Goal: Task Accomplishment & Management: Complete application form

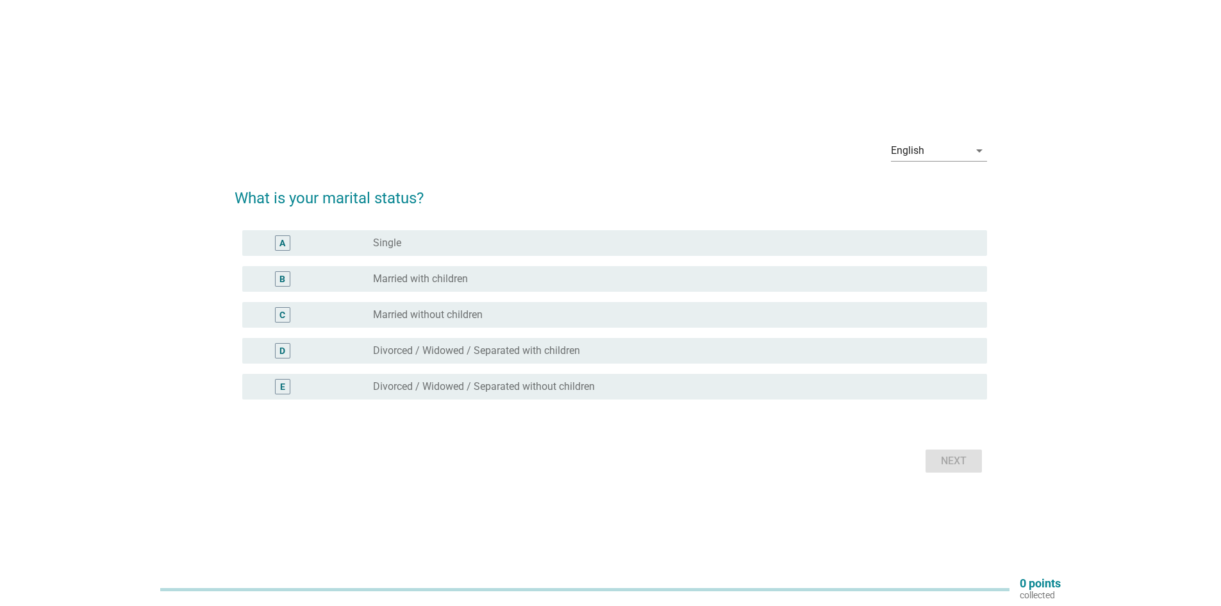
click at [419, 276] on label "Married with children" at bounding box center [420, 278] width 95 height 13
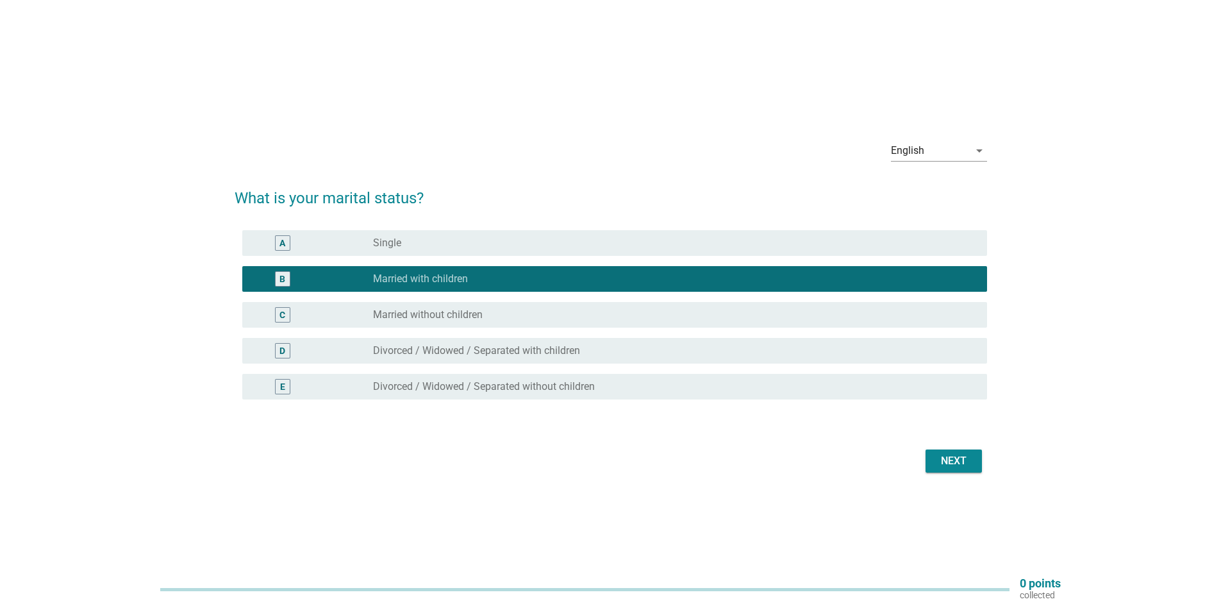
click at [958, 462] on div "Next" at bounding box center [954, 460] width 36 height 15
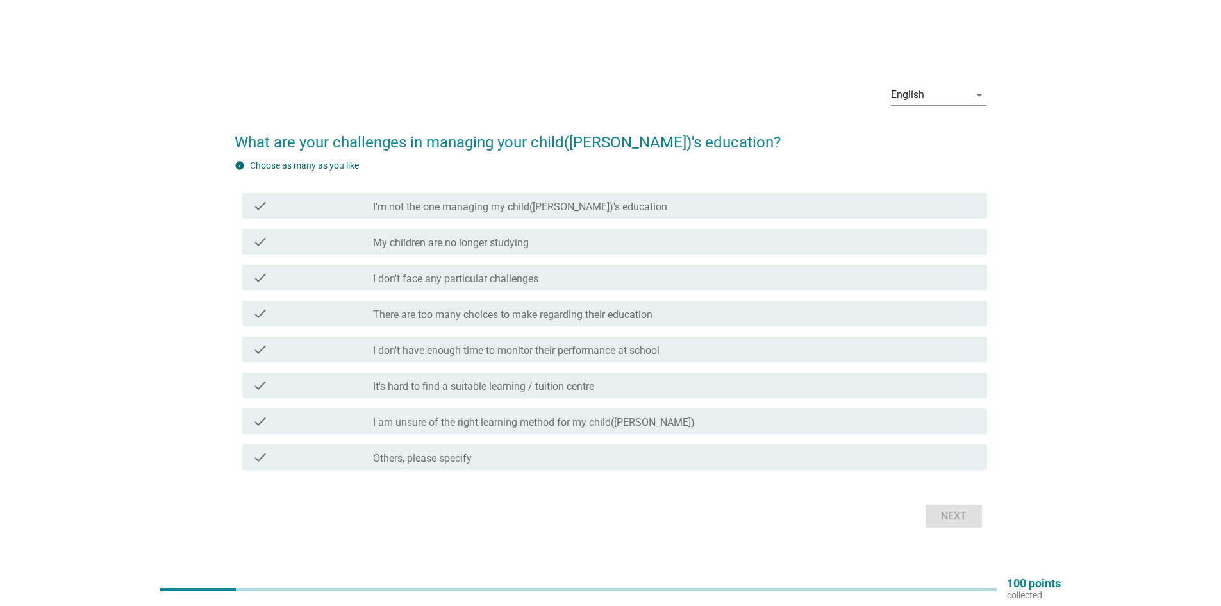
click at [599, 320] on label "There are too many choices to make regarding their education" at bounding box center [512, 314] width 279 height 13
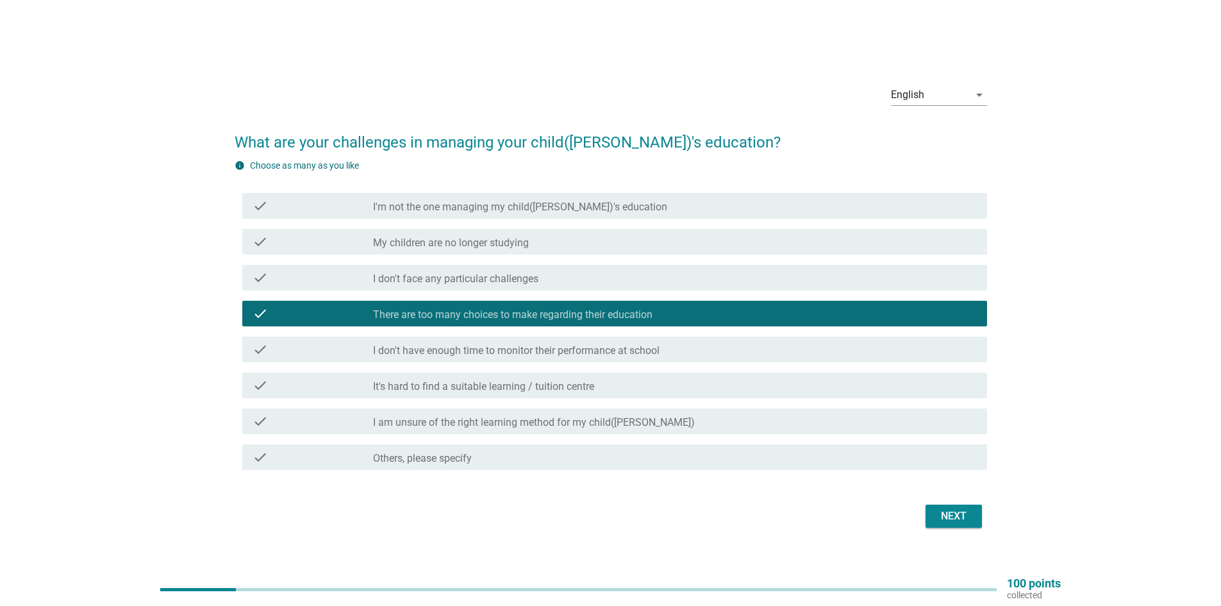
click at [506, 390] on label "It's hard to find a suitable learning / tuition centre" at bounding box center [483, 386] width 221 height 13
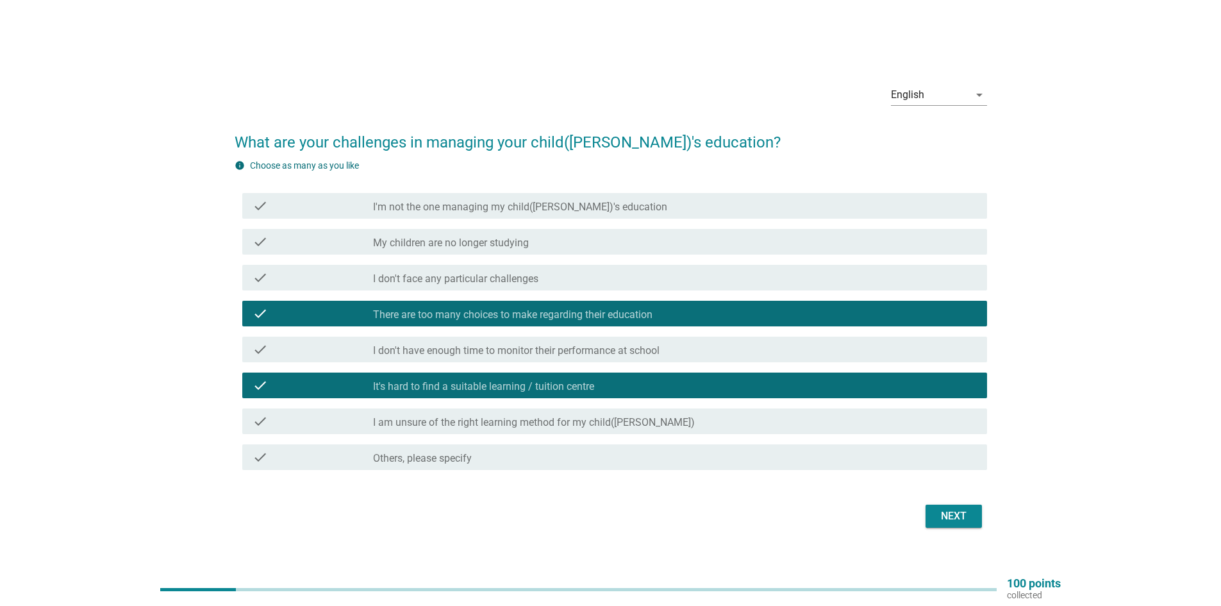
drag, startPoint x: 485, startPoint y: 422, endPoint x: 656, endPoint y: 513, distance: 194.4
click at [485, 422] on label "I am unsure of the right learning method for my child([PERSON_NAME])" at bounding box center [534, 422] width 322 height 13
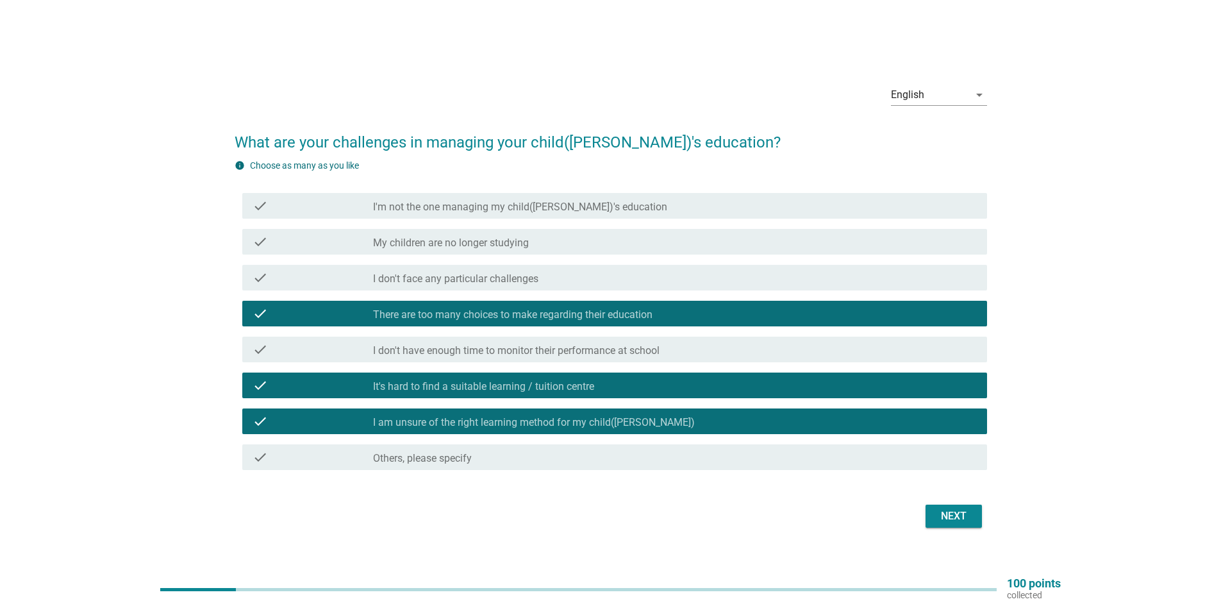
click at [947, 517] on div "Next" at bounding box center [954, 515] width 36 height 15
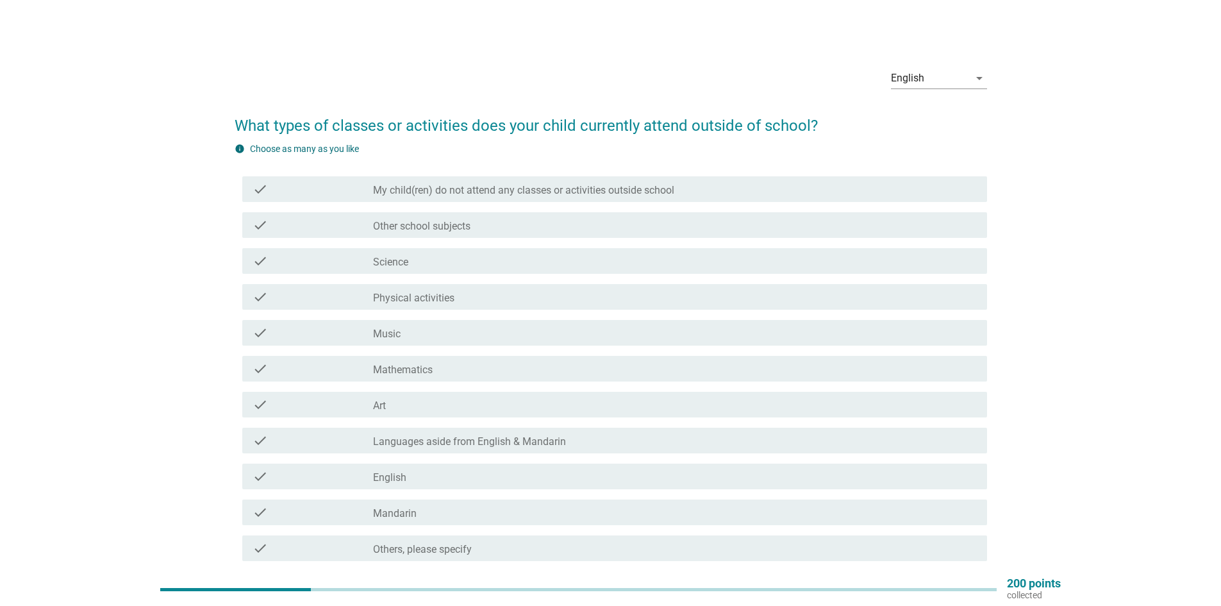
scroll to position [64, 0]
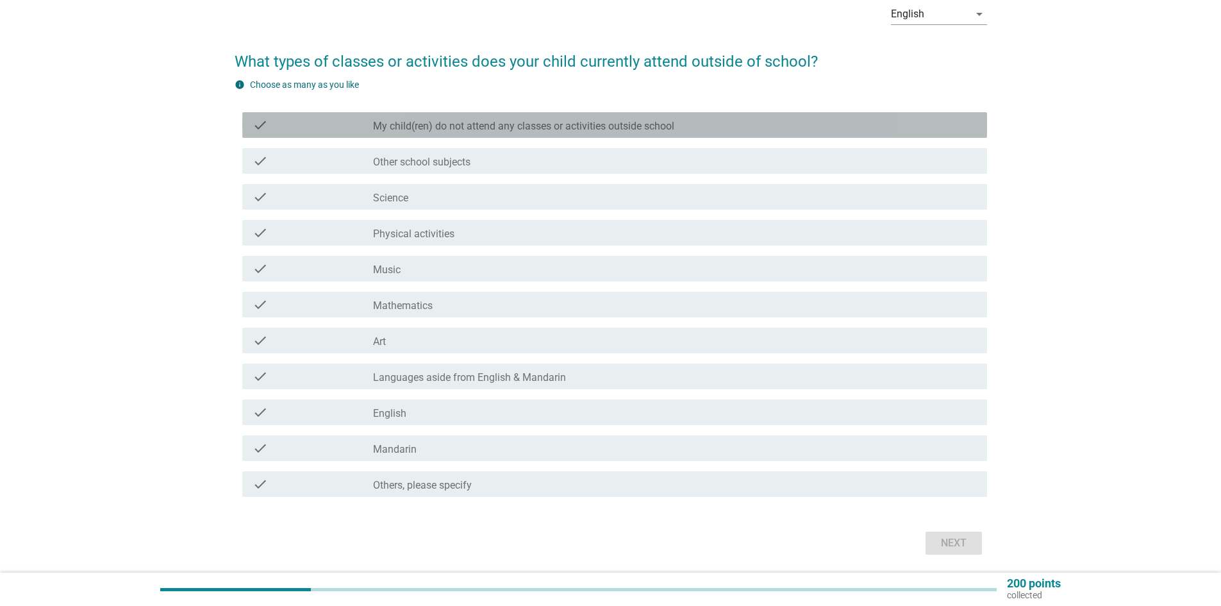
click at [542, 131] on label "My child(ren) do not attend any classes or activities outside school" at bounding box center [523, 126] width 301 height 13
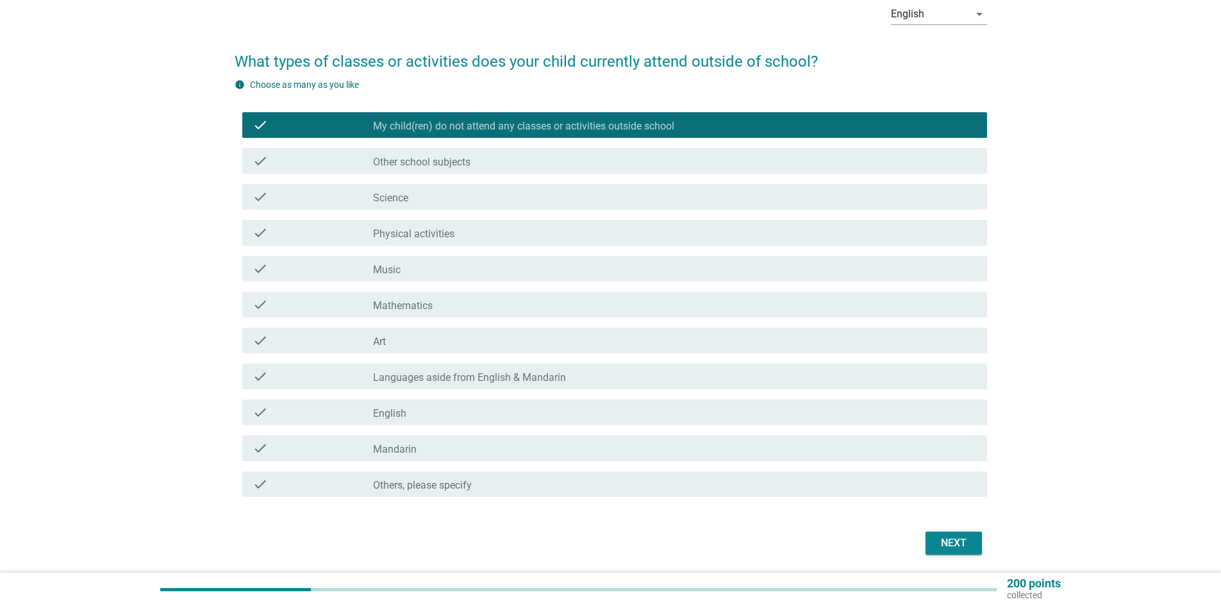
click at [542, 131] on label "My child(ren) do not attend any classes or activities outside school" at bounding box center [523, 126] width 301 height 13
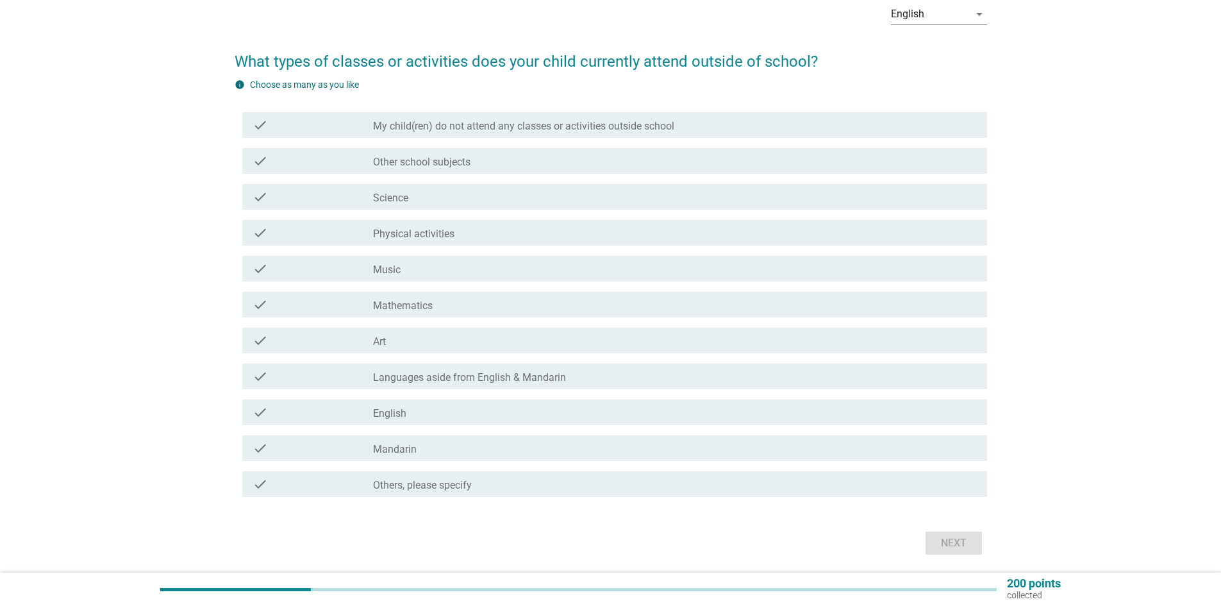
click at [472, 487] on label "Others, please specify" at bounding box center [422, 485] width 99 height 13
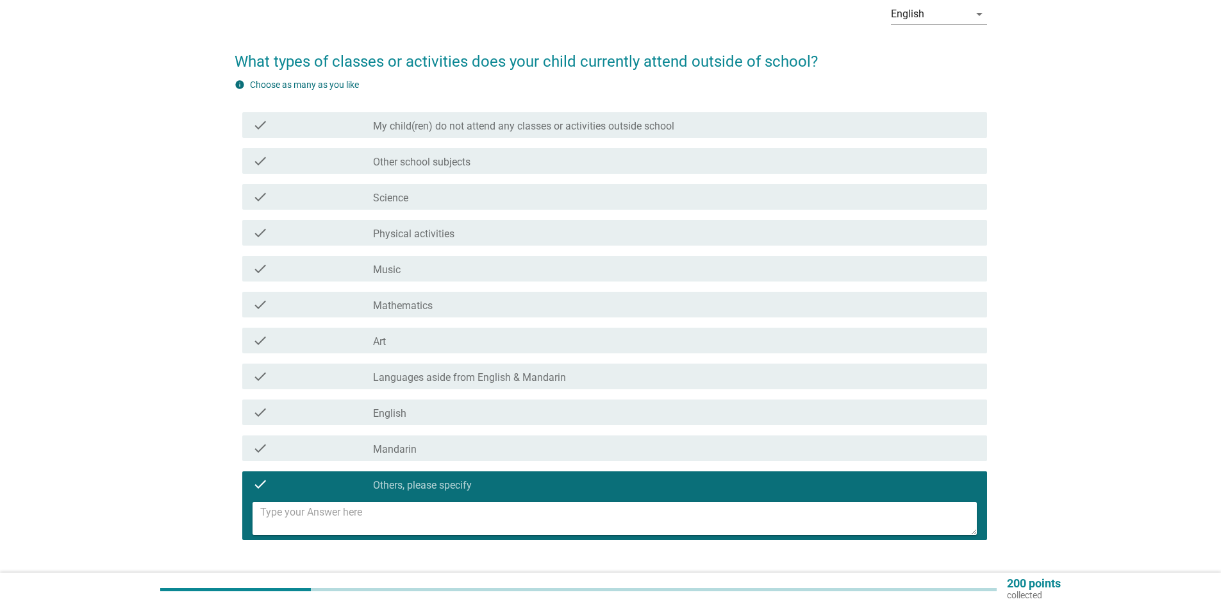
click at [467, 517] on textarea at bounding box center [618, 518] width 717 height 33
click at [485, 478] on div "check_box_outline_blank Others, please specify" at bounding box center [675, 483] width 604 height 15
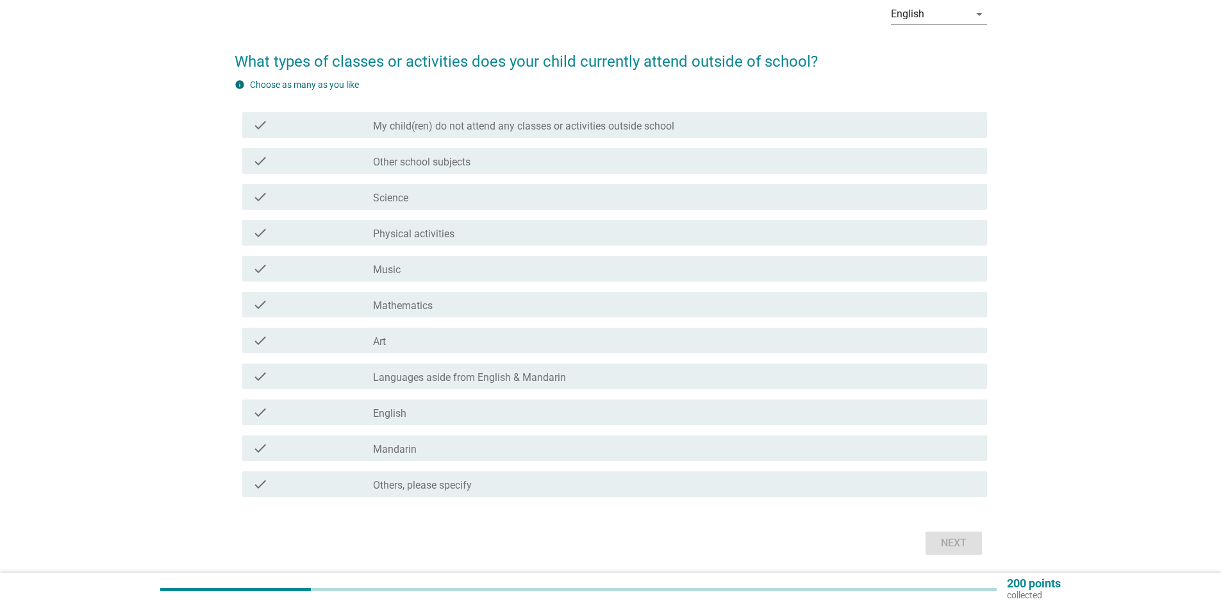
click at [440, 231] on label "Physical activities" at bounding box center [413, 234] width 81 height 13
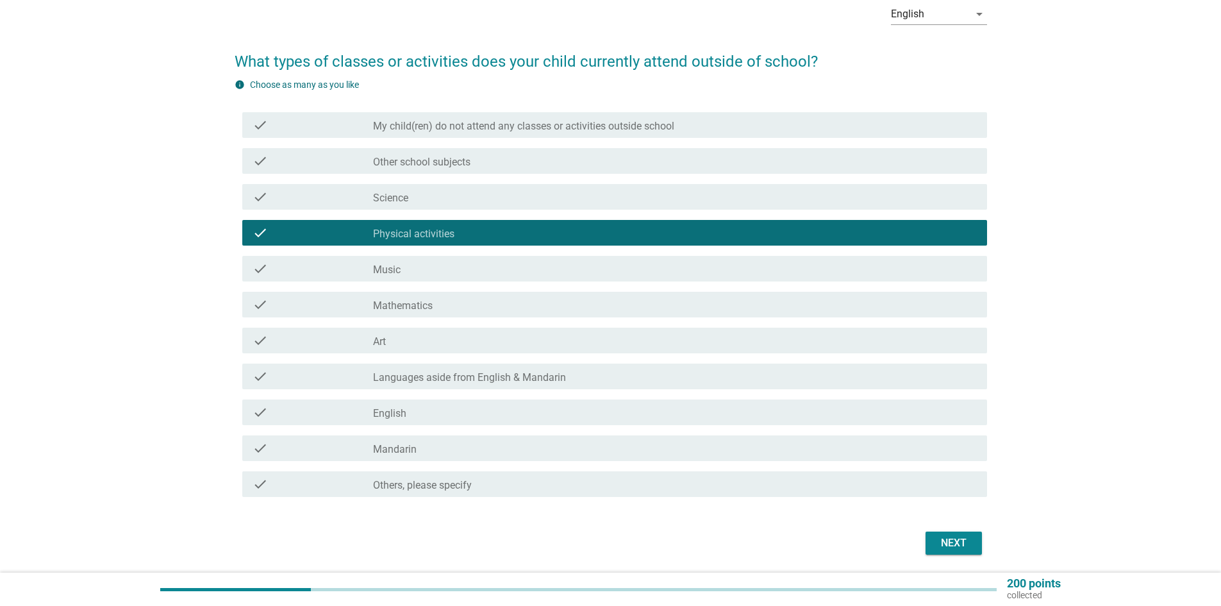
click at [956, 545] on div "Next" at bounding box center [954, 542] width 36 height 15
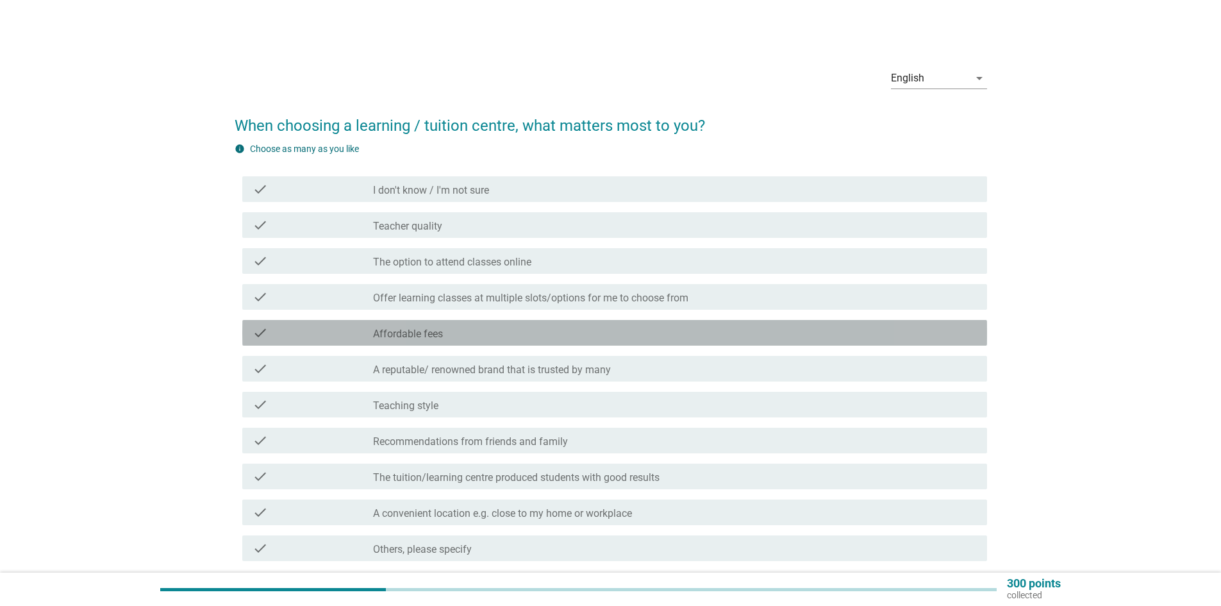
click at [473, 331] on div "check_box_outline_blank Affordable fees" at bounding box center [675, 332] width 604 height 15
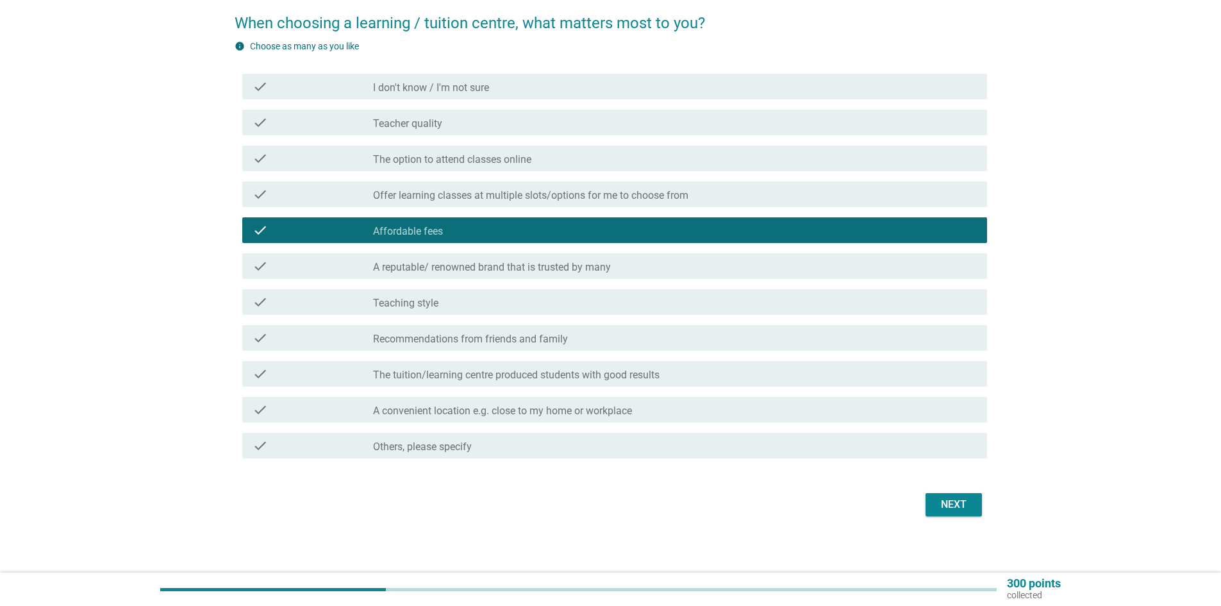
scroll to position [108, 0]
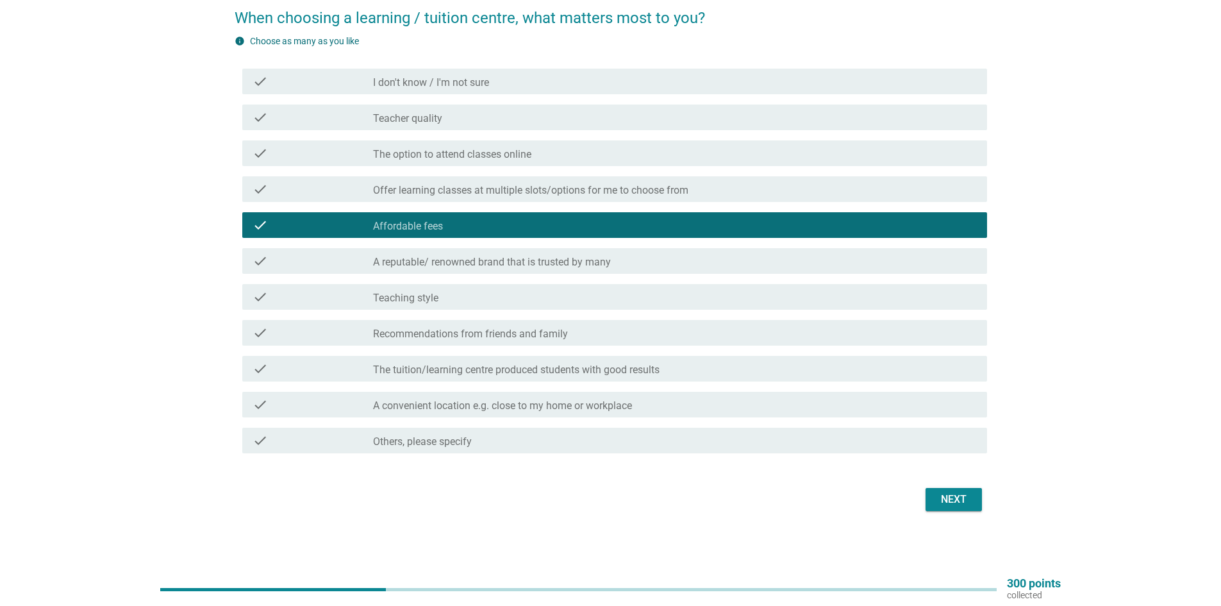
click at [558, 403] on label "A convenient location e.g. close to my home or workplace" at bounding box center [502, 405] width 259 height 13
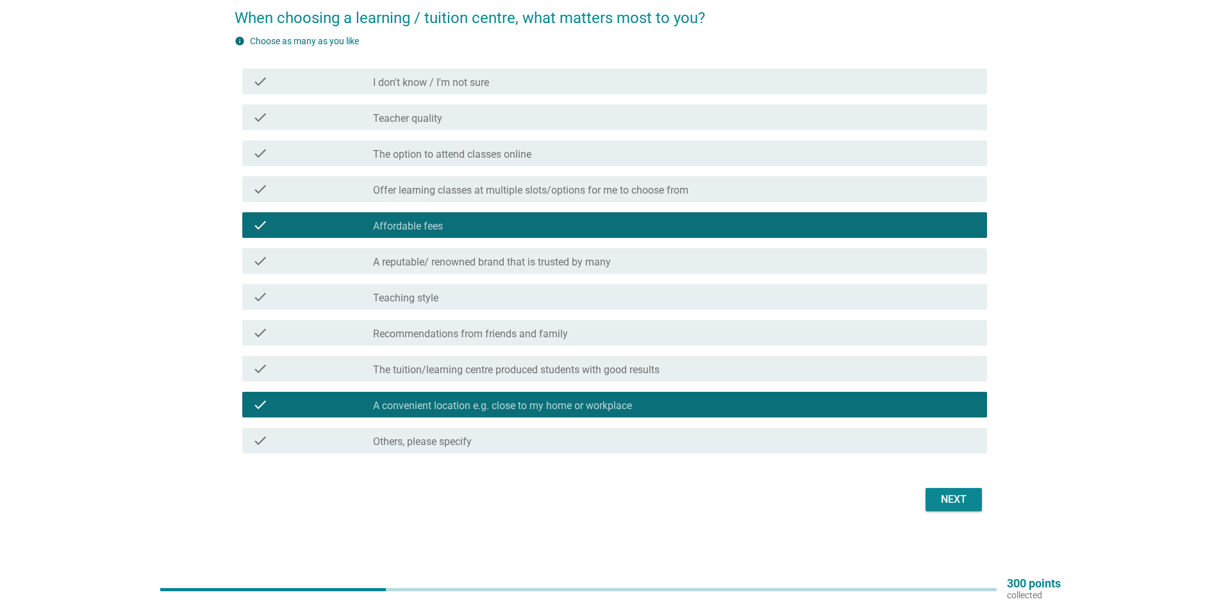
click at [564, 372] on label "The tuition/learning centre produced students with good results" at bounding box center [516, 369] width 287 height 13
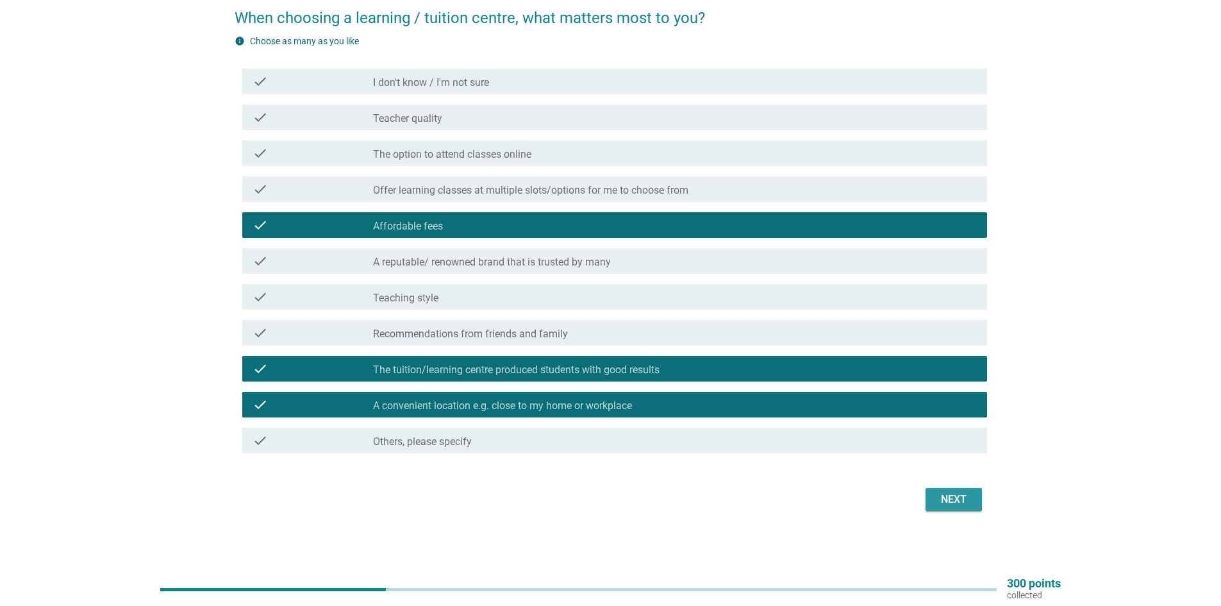
click at [940, 502] on div "Next" at bounding box center [954, 499] width 36 height 15
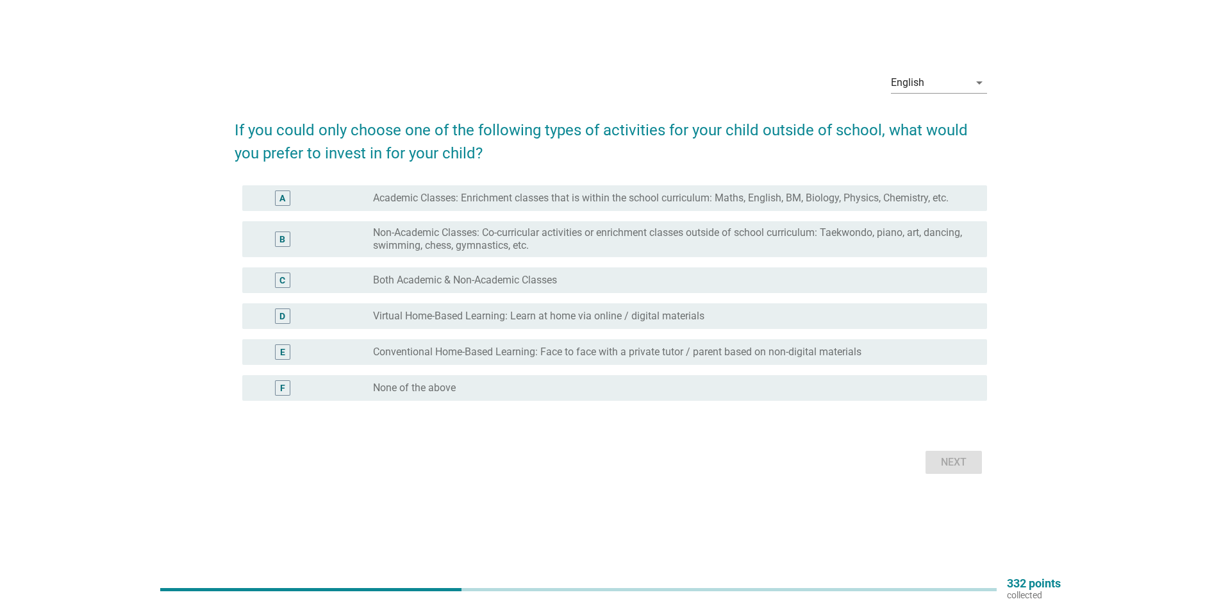
scroll to position [0, 0]
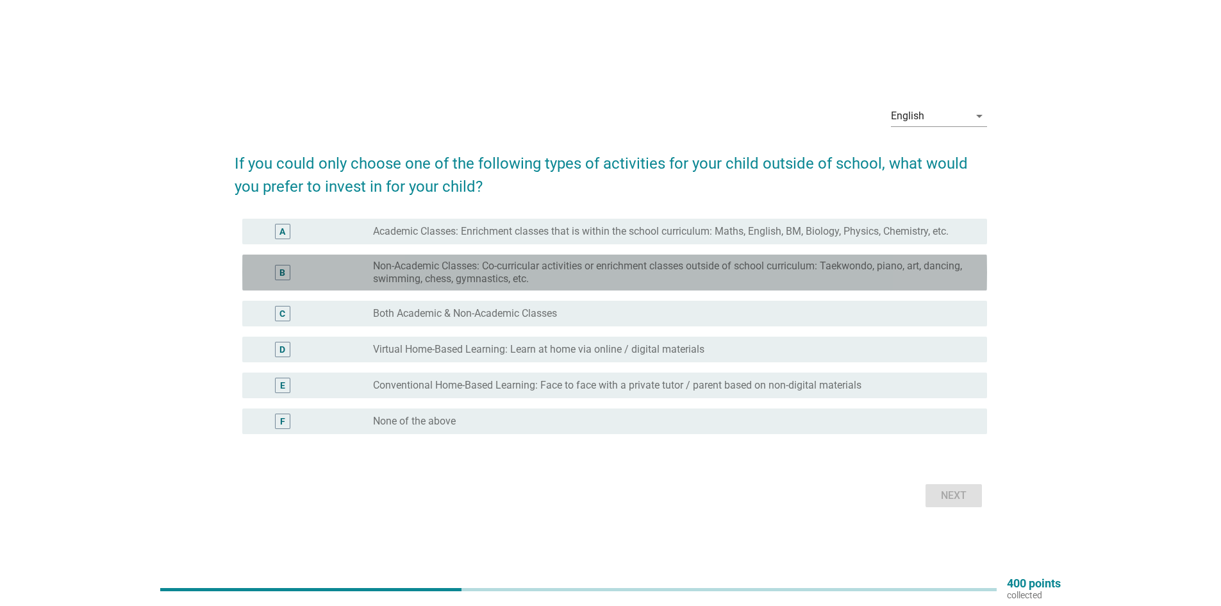
click at [478, 276] on label "Non-Academic Classes: Co-curricular activities or enrichment classes outside of…" at bounding box center [670, 273] width 594 height 26
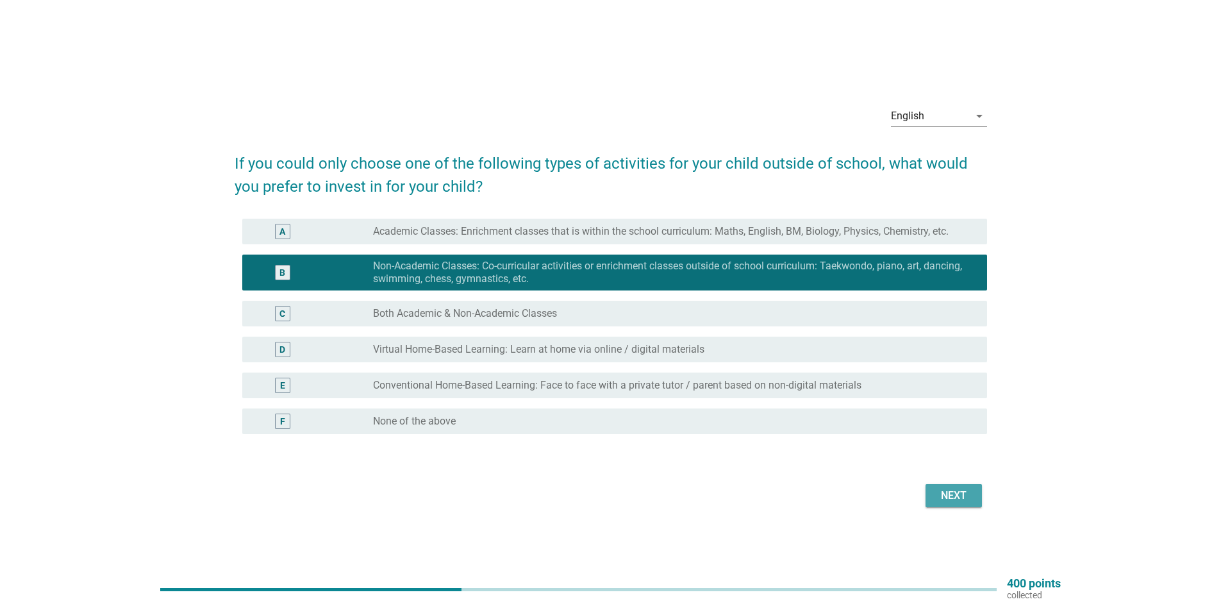
click at [955, 500] on div "Next" at bounding box center [954, 495] width 36 height 15
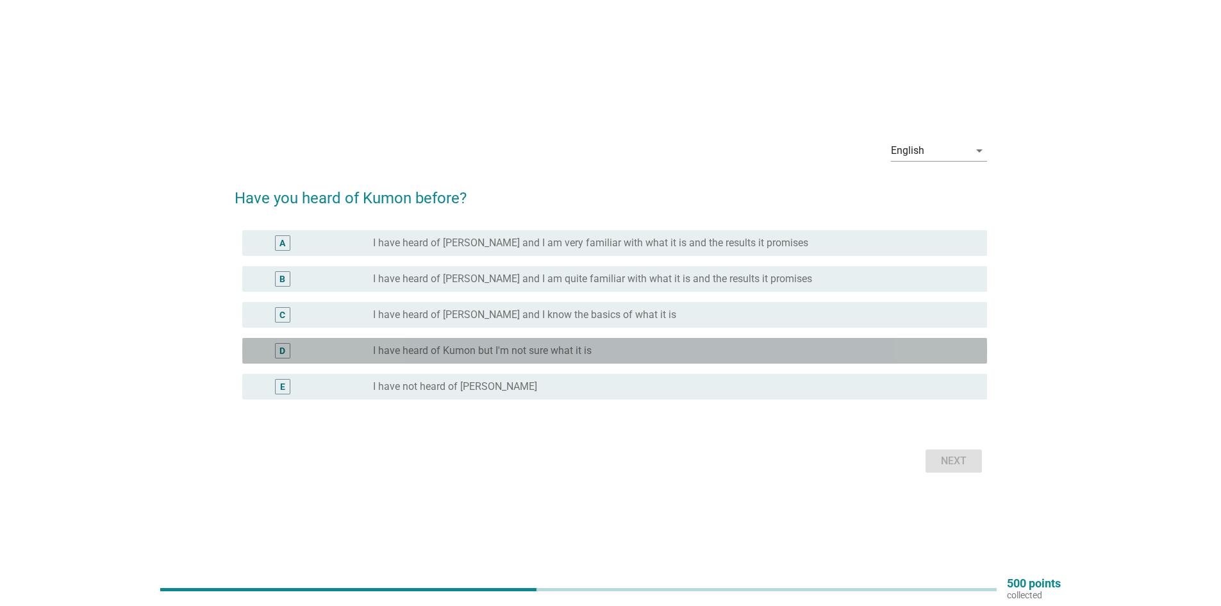
click at [546, 360] on div "D radio_button_unchecked I have heard of Kumon but I'm not sure what it is" at bounding box center [614, 351] width 745 height 26
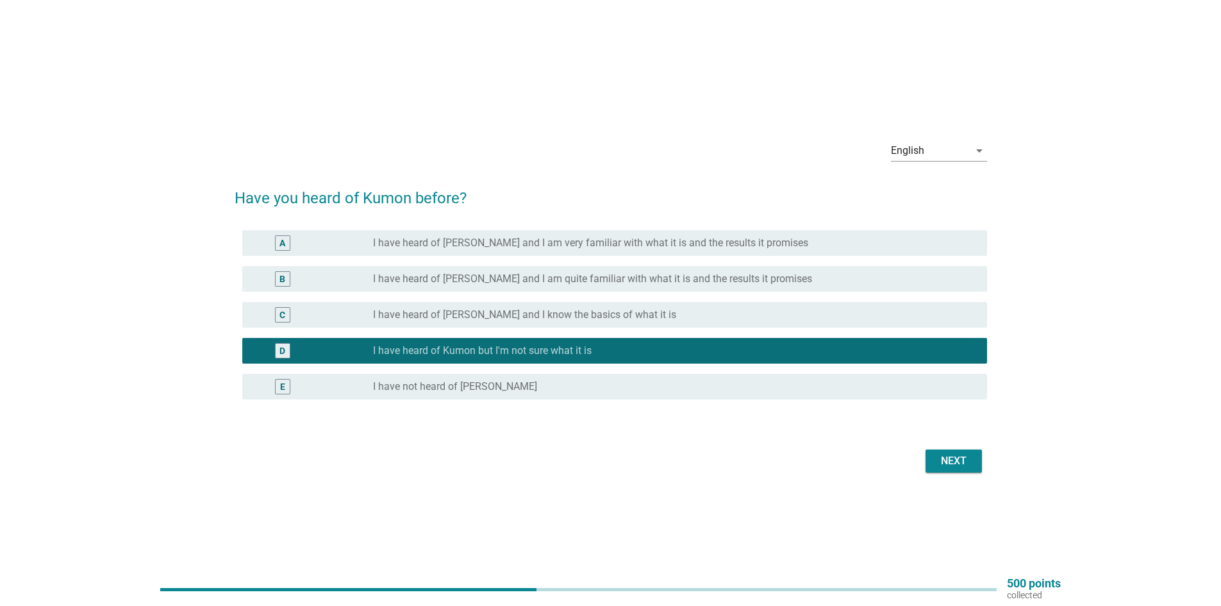
click at [522, 315] on label "I have heard of [PERSON_NAME] and I know the basics of what it is" at bounding box center [524, 314] width 303 height 13
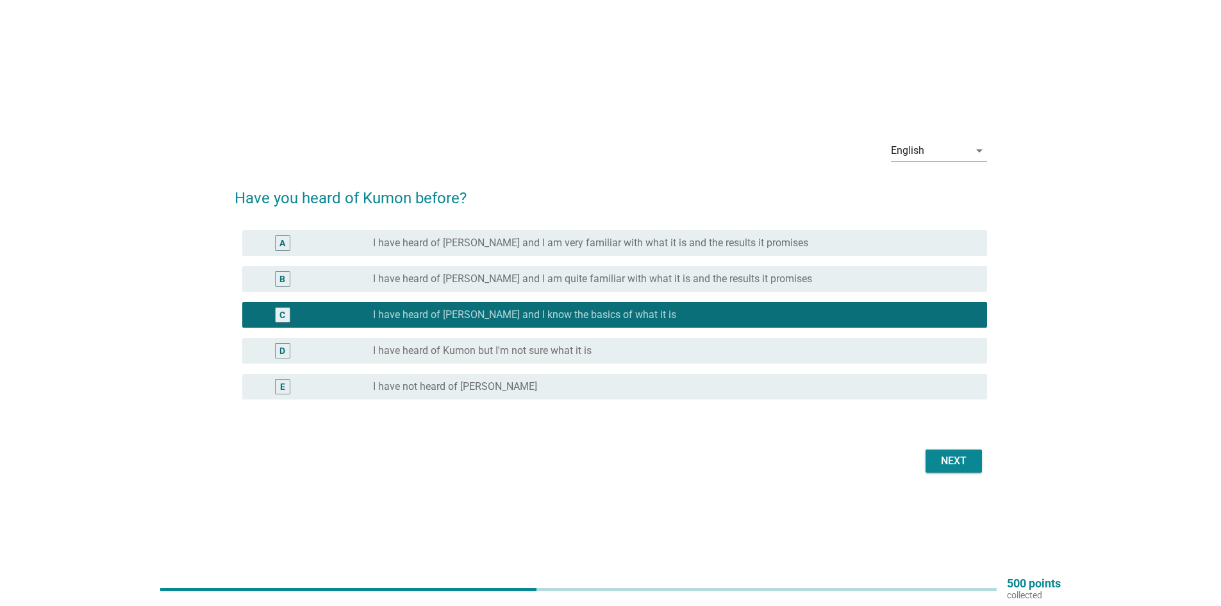
click at [951, 459] on div "Next" at bounding box center [954, 460] width 36 height 15
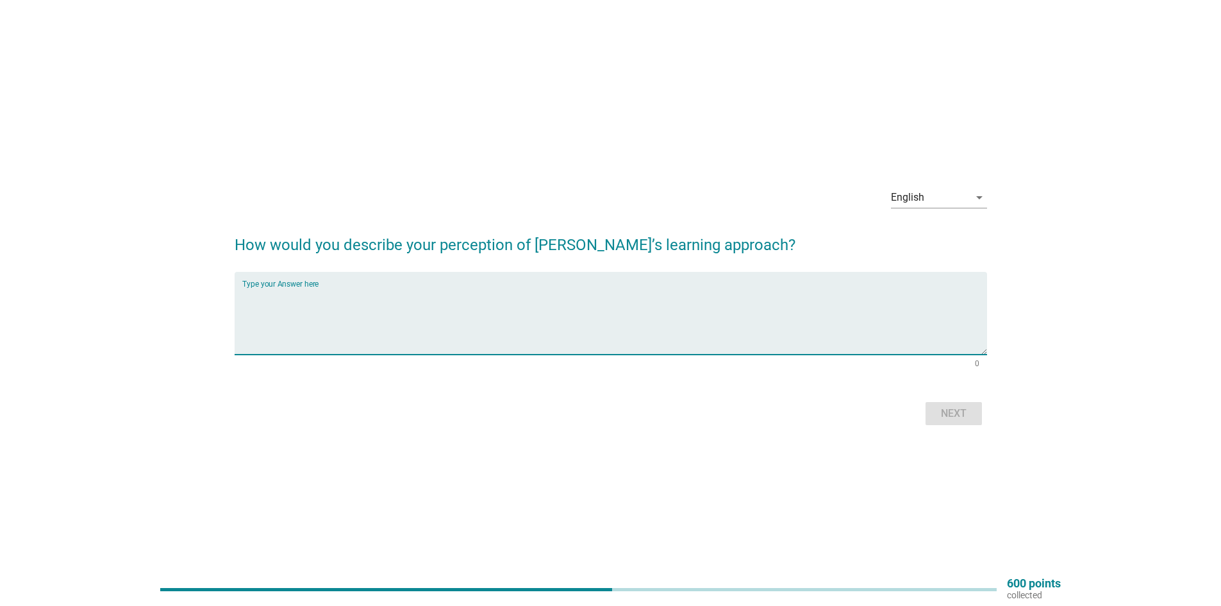
click at [404, 319] on textarea "Type your Answer here" at bounding box center [614, 320] width 745 height 67
click at [342, 312] on textarea "Type your Answer here" at bounding box center [614, 320] width 745 height 67
paste textarea "franchise"
type textarea "franchise"
click at [945, 415] on div "Next" at bounding box center [954, 413] width 36 height 15
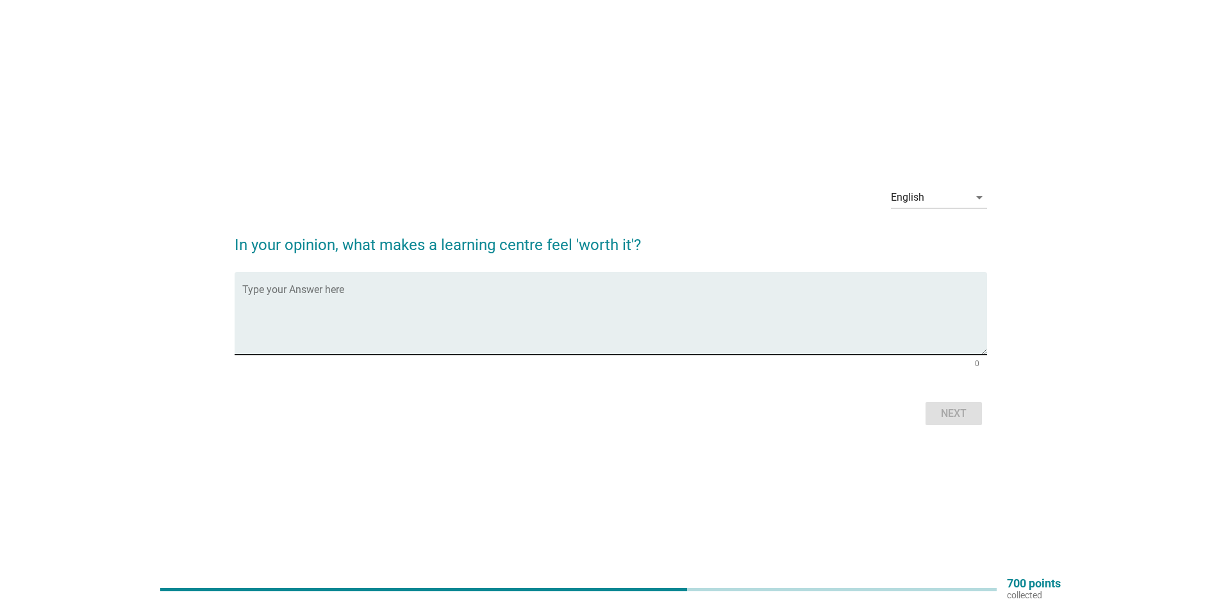
click at [319, 291] on textarea "Type your Answer here" at bounding box center [614, 320] width 745 height 67
type textarea "teacher guide and feedback to parents"
click at [974, 414] on button "Next" at bounding box center [954, 413] width 56 height 23
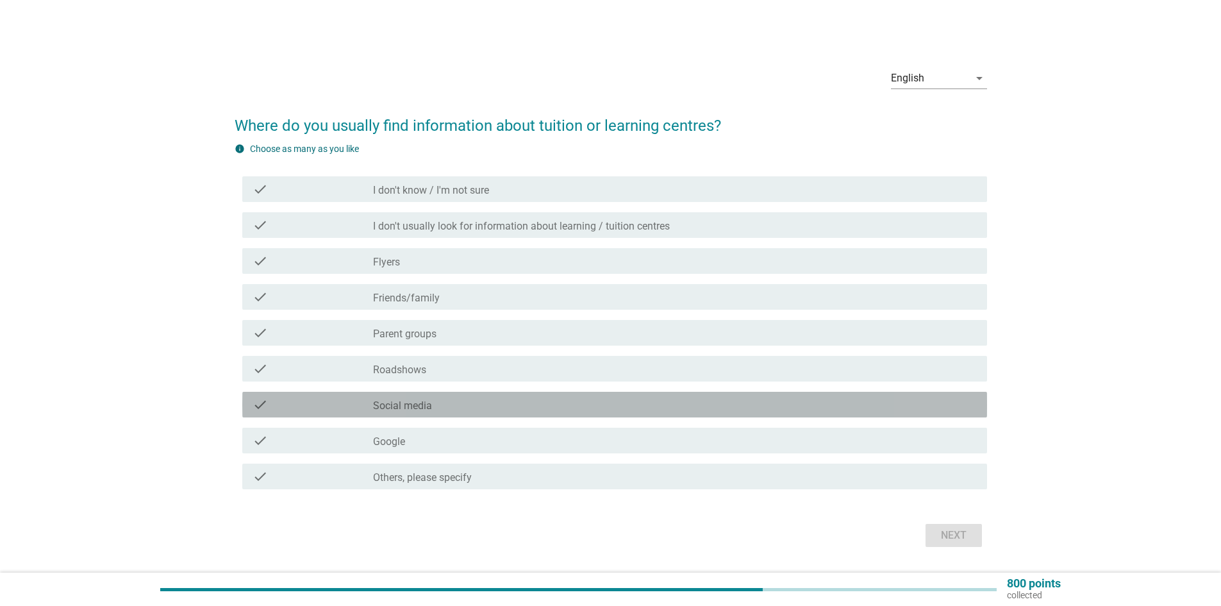
click at [463, 404] on div "check_box_outline_blank Social media" at bounding box center [675, 404] width 604 height 15
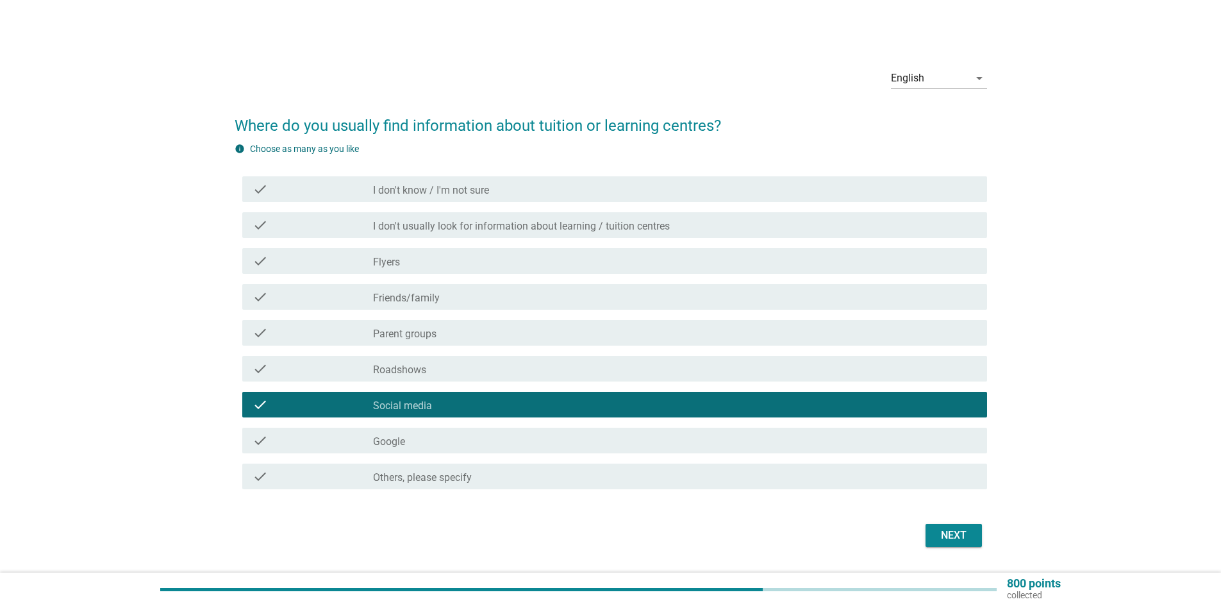
click at [457, 433] on div "check_box_outline_blank Google" at bounding box center [675, 440] width 604 height 15
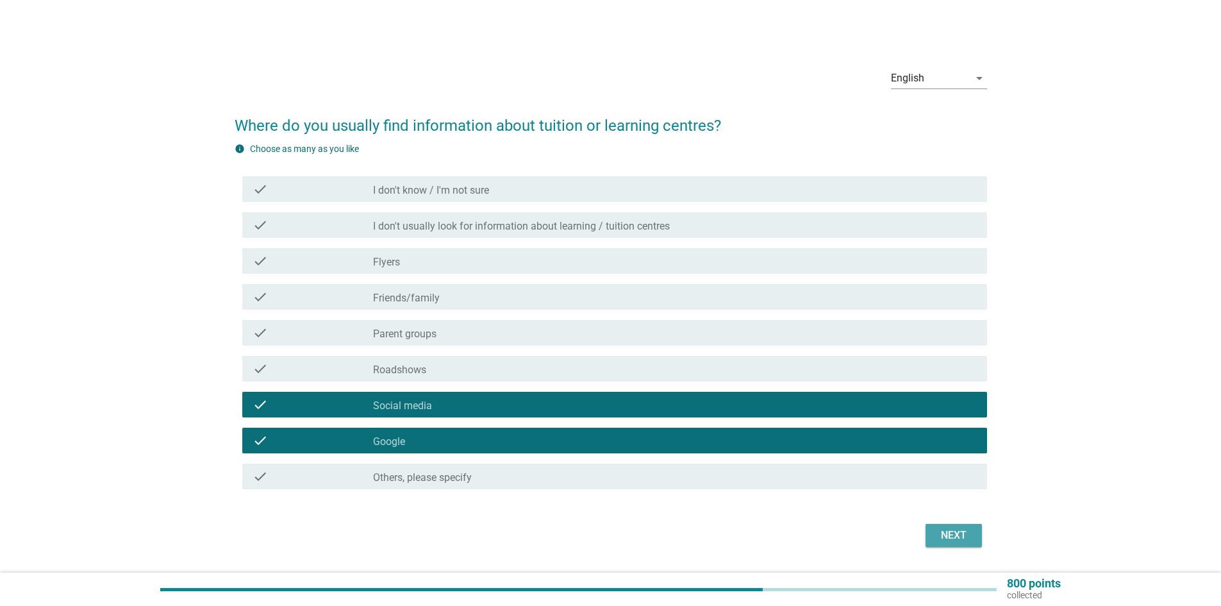
click at [965, 533] on div "Next" at bounding box center [954, 535] width 36 height 15
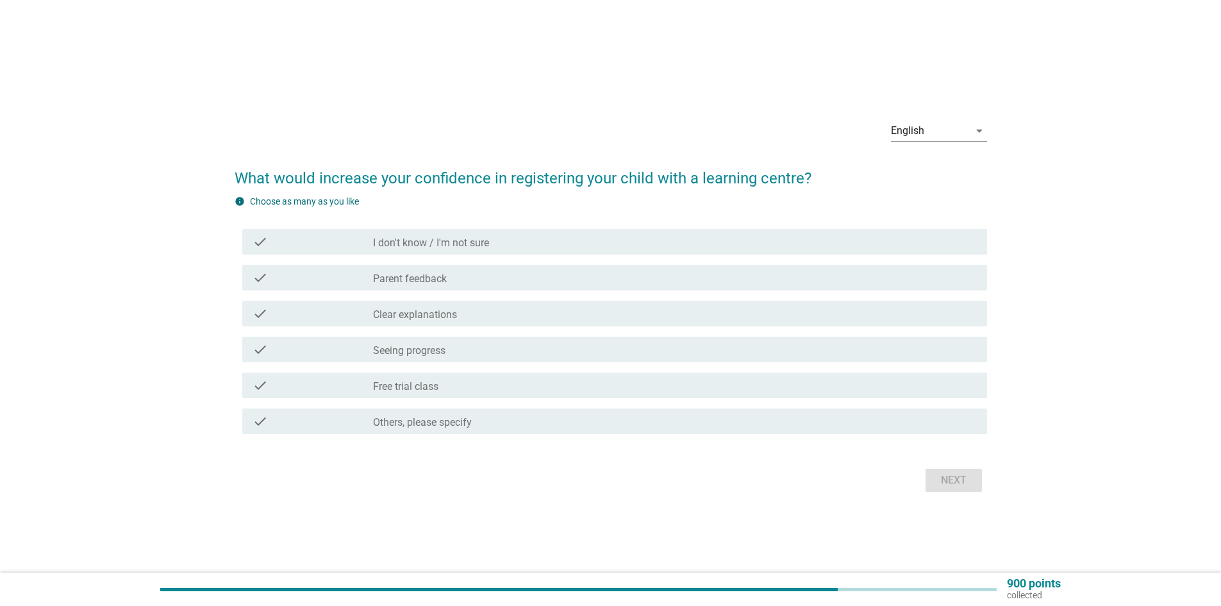
click at [463, 277] on div "check_box_outline_blank Parent feedback" at bounding box center [675, 277] width 604 height 15
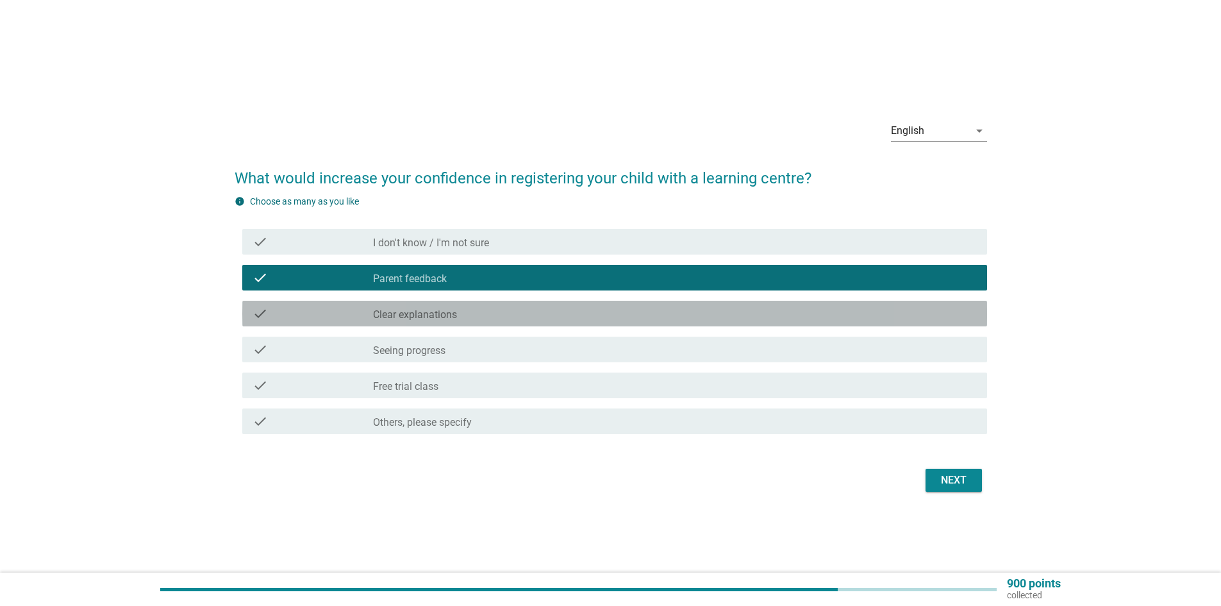
click at [434, 320] on label "Clear explanations" at bounding box center [415, 314] width 84 height 13
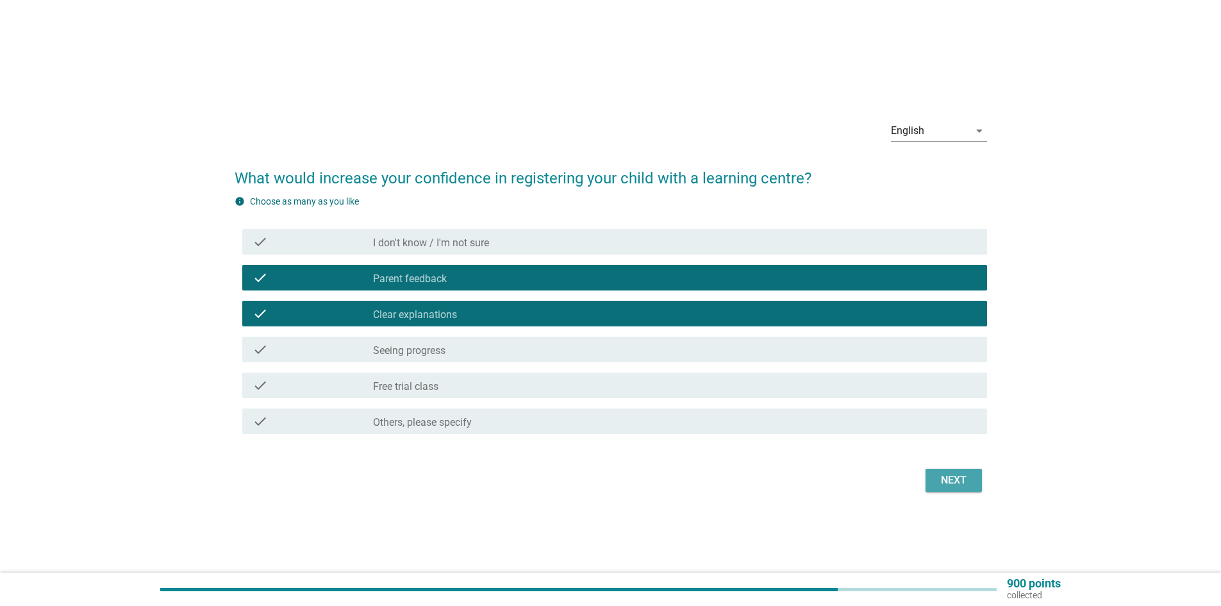
click at [972, 488] on button "Next" at bounding box center [954, 480] width 56 height 23
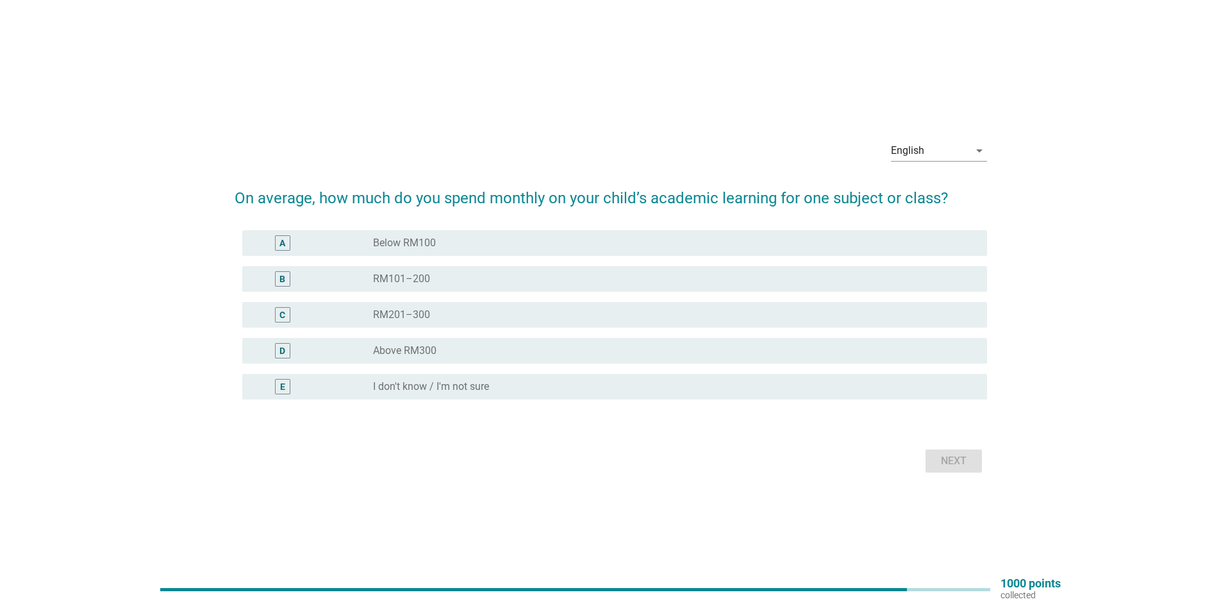
click at [435, 243] on label "Below RM100" at bounding box center [404, 243] width 63 height 13
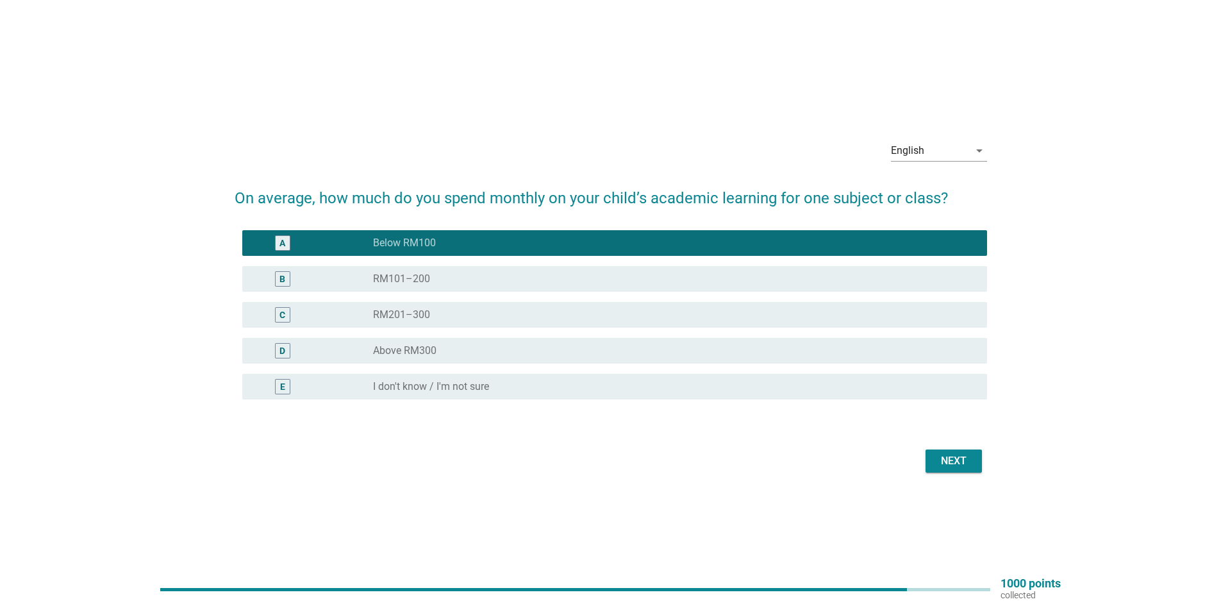
click at [955, 456] on div "Next" at bounding box center [954, 460] width 36 height 15
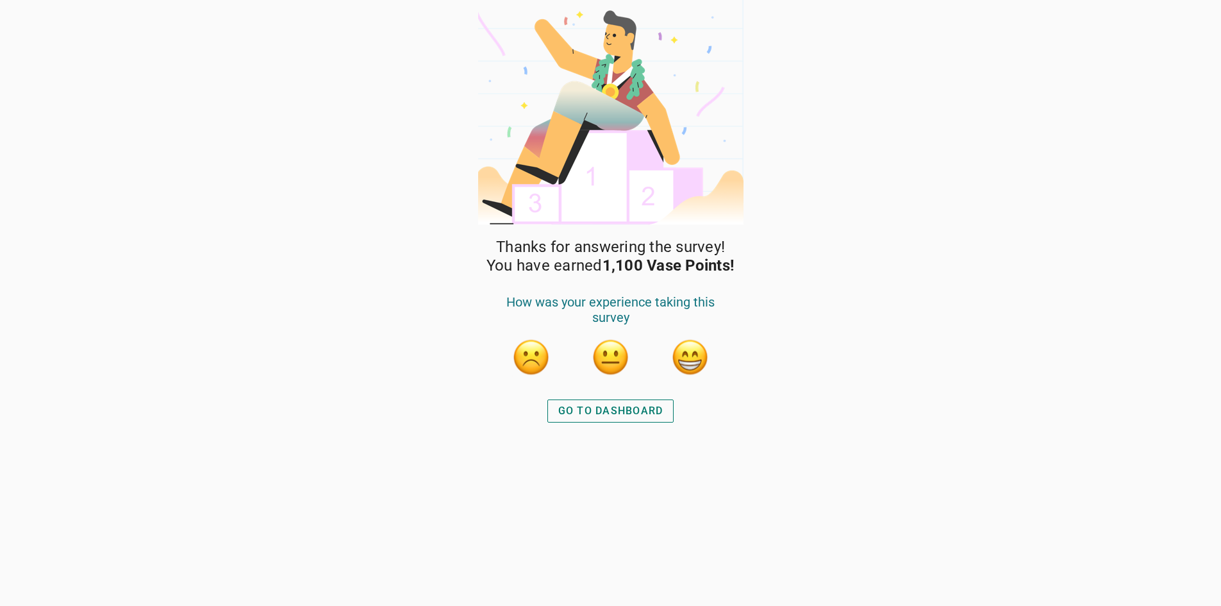
click at [635, 411] on div "GO TO DASHBOARD" at bounding box center [610, 410] width 105 height 15
